Goal: Task Accomplishment & Management: Use online tool/utility

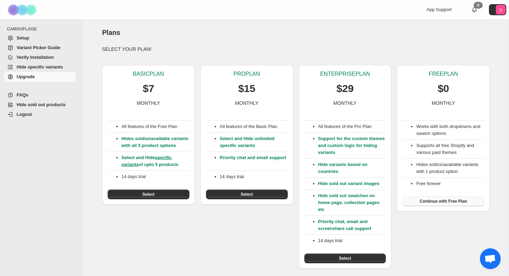
click at [436, 201] on span "Continue with Free Plan" at bounding box center [443, 202] width 47 height 6
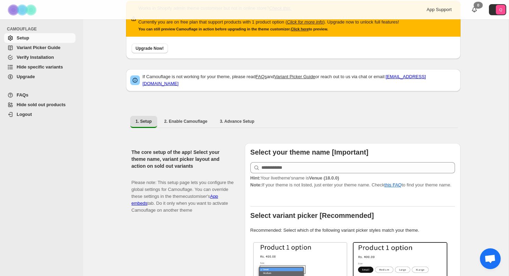
scroll to position [27, 0]
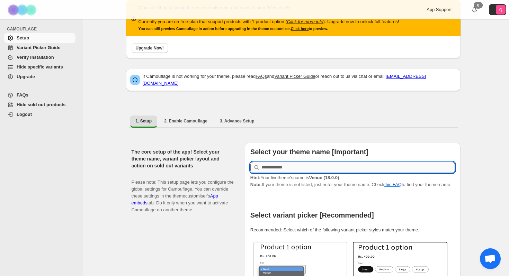
click at [277, 165] on input "text" at bounding box center [358, 167] width 194 height 11
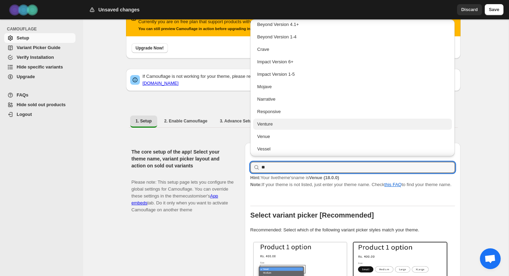
scroll to position [20, 0]
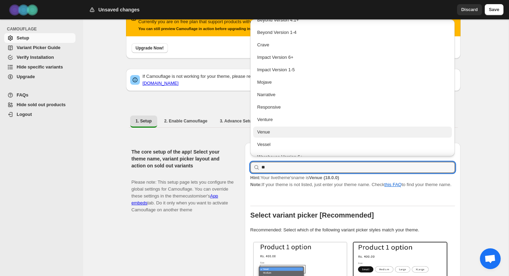
click at [275, 133] on div "Venue" at bounding box center [352, 132] width 191 height 7
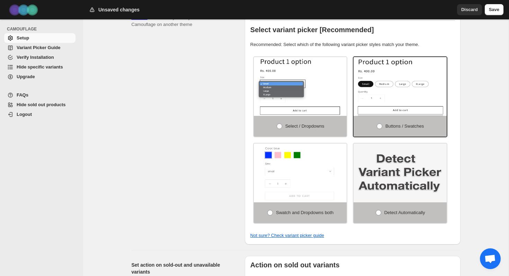
scroll to position [212, 0]
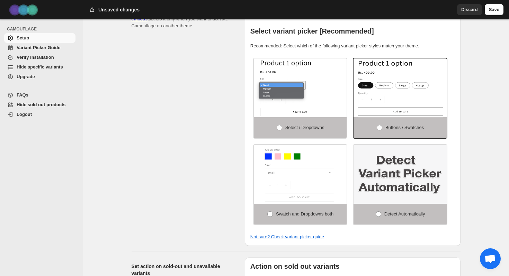
type input "*****"
click at [390, 182] on img at bounding box center [400, 174] width 93 height 59
click at [376, 217] on span at bounding box center [379, 215] width 6 height 6
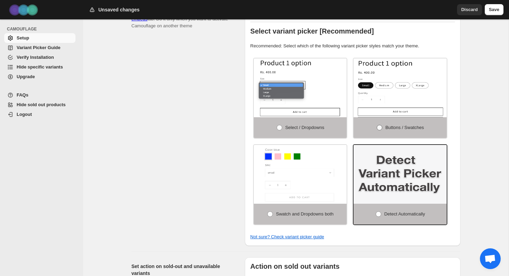
click at [379, 131] on span at bounding box center [380, 128] width 6 height 6
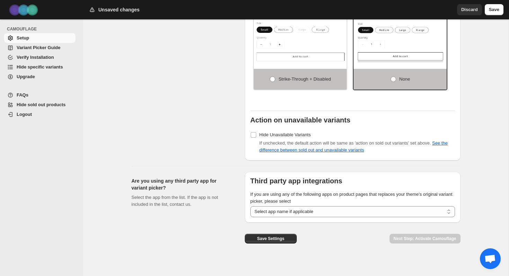
scroll to position [588, 0]
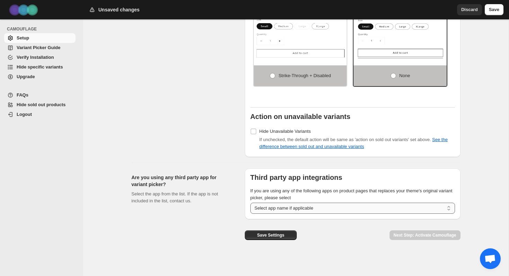
click at [345, 210] on select "**********" at bounding box center [352, 208] width 205 height 11
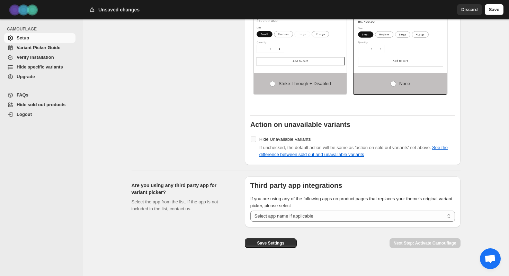
click at [288, 142] on span "Hide Unavailable Variants" at bounding box center [285, 139] width 52 height 5
click at [474, 11] on span "Discard" at bounding box center [469, 9] width 17 height 7
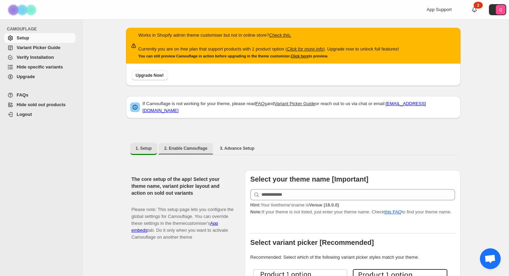
click at [199, 146] on span "2. Enable Camouflage" at bounding box center [185, 149] width 43 height 6
select select "**********"
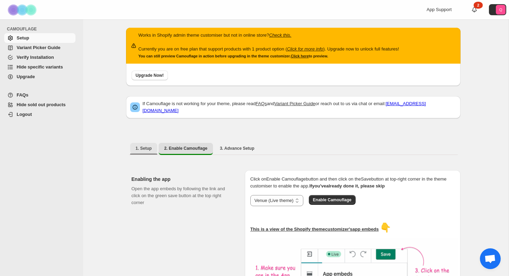
click at [145, 147] on span "1. Setup" at bounding box center [144, 149] width 16 height 6
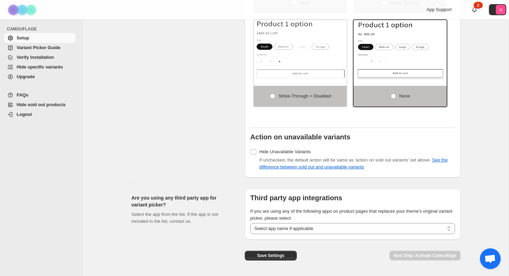
scroll to position [567, 0]
